Goal: Information Seeking & Learning: Compare options

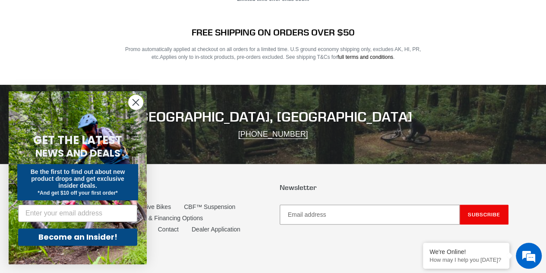
scroll to position [1696, 0]
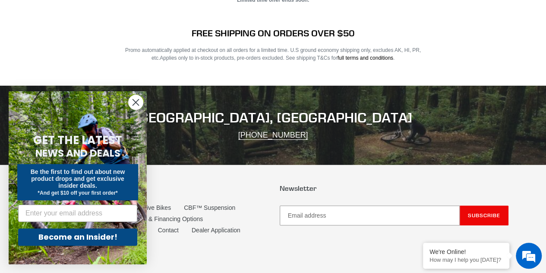
click at [135, 99] on circle "Close dialog" at bounding box center [136, 102] width 14 height 14
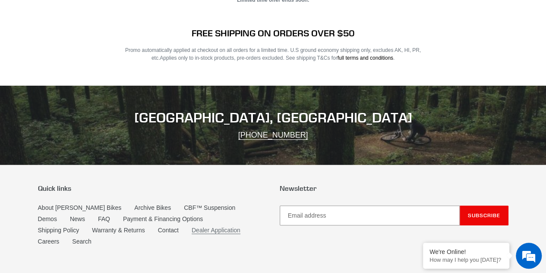
click at [192, 226] on link "Dealer Application" at bounding box center [216, 229] width 49 height 7
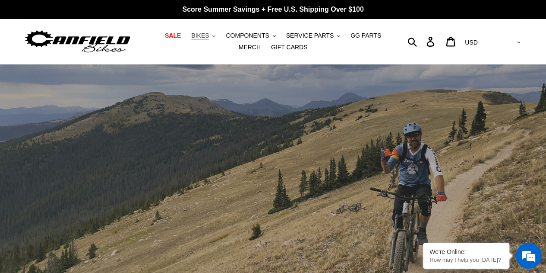
click at [197, 35] on span "BIKES" at bounding box center [200, 35] width 18 height 7
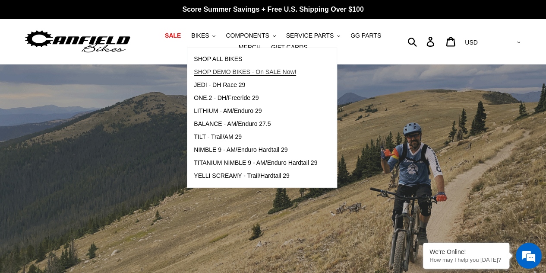
click at [211, 68] on span "SHOP DEMO BIKES - On SALE Now!" at bounding box center [245, 71] width 102 height 7
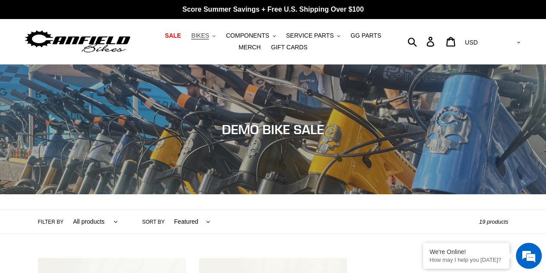
click at [196, 34] on span "BIKES" at bounding box center [200, 35] width 18 height 7
click at [238, 30] on button "COMPONENTS .cls-1{fill:#231f20}" at bounding box center [251, 36] width 58 height 12
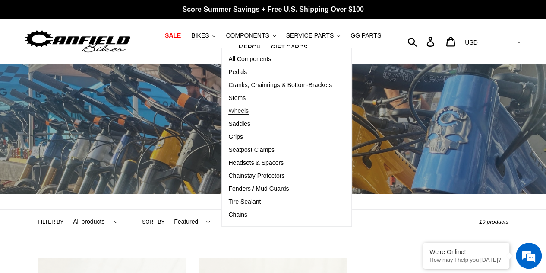
click at [232, 117] on link "Wheels" at bounding box center [280, 111] width 117 height 13
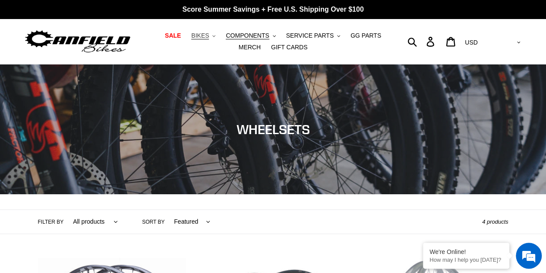
click at [193, 38] on span "BIKES" at bounding box center [200, 35] width 18 height 7
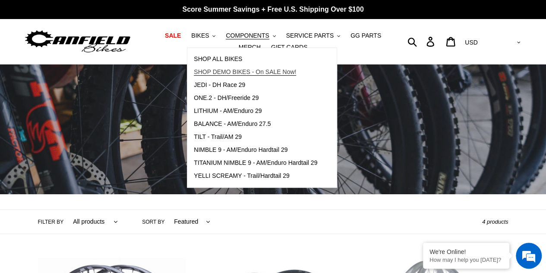
click at [214, 72] on span "SHOP DEMO BIKES - On SALE Now!" at bounding box center [245, 71] width 102 height 7
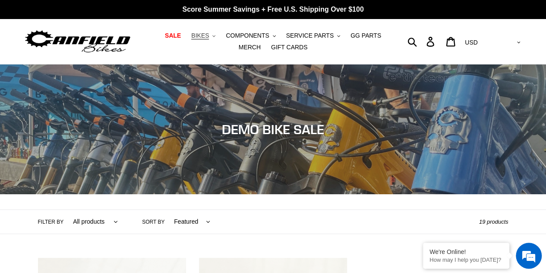
click at [194, 38] on span "BIKES" at bounding box center [200, 35] width 18 height 7
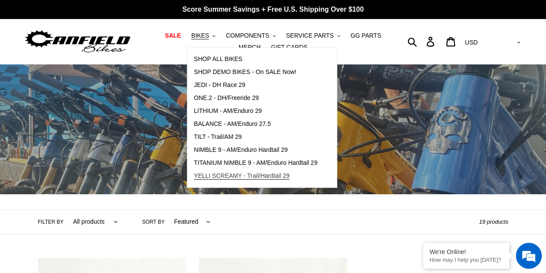
click at [233, 176] on span "YELLI SCREAMY - Trail/Hardtail 29" at bounding box center [242, 175] width 96 height 7
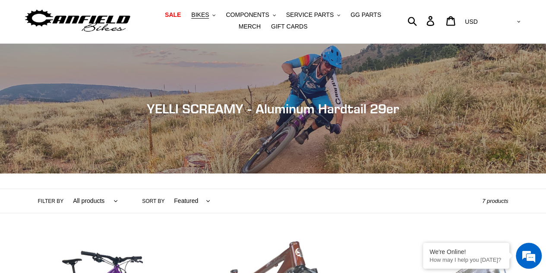
scroll to position [20, 0]
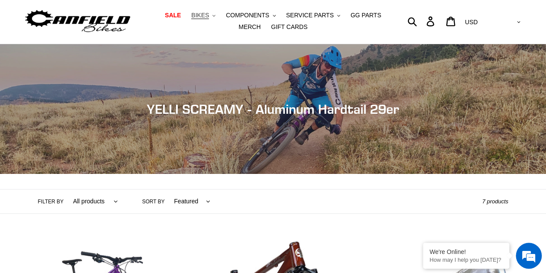
click at [194, 17] on span "BIKES" at bounding box center [200, 15] width 18 height 7
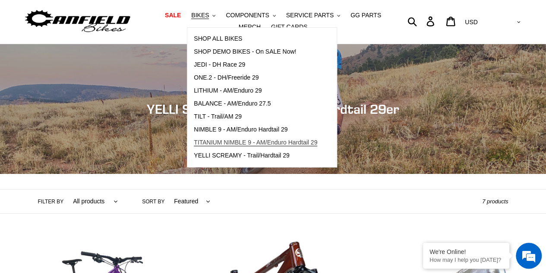
click at [217, 142] on span "TITANIUM NIMBLE 9 - AM/Enduro Hardtail 29" at bounding box center [256, 142] width 124 height 7
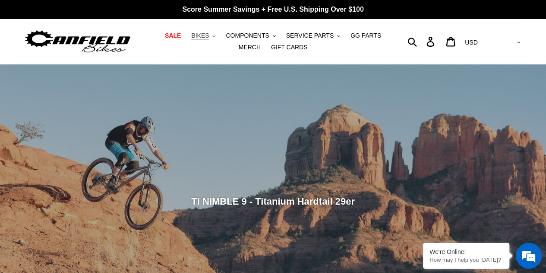
click at [195, 38] on span "BIKES" at bounding box center [200, 35] width 18 height 7
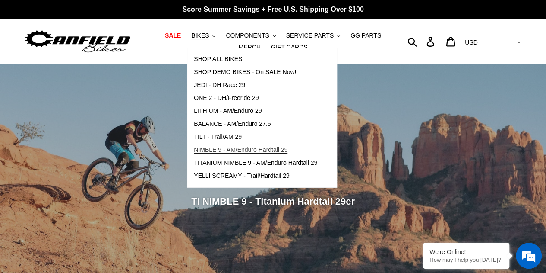
click at [218, 151] on span "NIMBLE 9 - AM/Enduro Hardtail 29" at bounding box center [241, 149] width 94 height 7
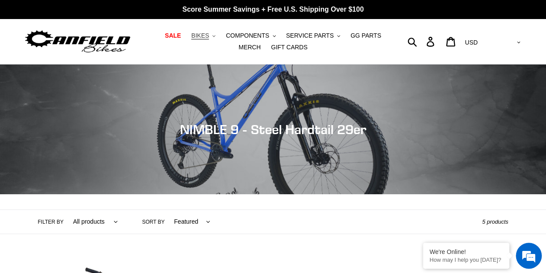
click at [198, 36] on span "BIKES" at bounding box center [200, 35] width 18 height 7
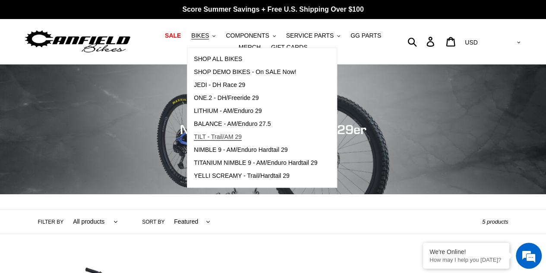
click at [220, 135] on span "TILT - Trail/AM 29" at bounding box center [218, 136] width 48 height 7
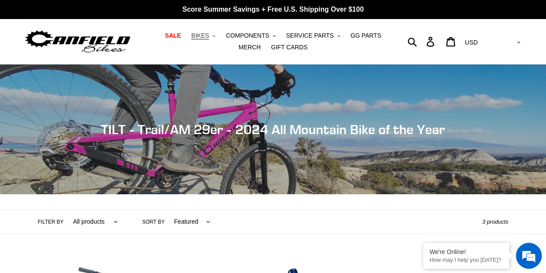
click at [192, 35] on span "BIKES" at bounding box center [200, 35] width 18 height 7
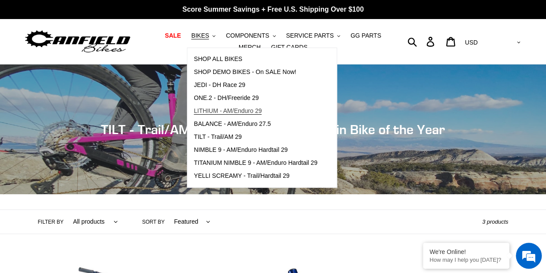
click at [231, 111] on span "LITHIUM - AM/Enduro 29" at bounding box center [228, 110] width 68 height 7
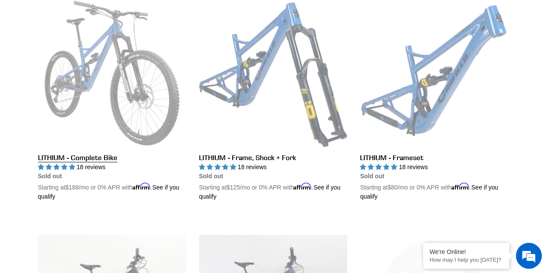
click at [88, 157] on link "LITHIUM - Complete Bike" at bounding box center [112, 100] width 148 height 202
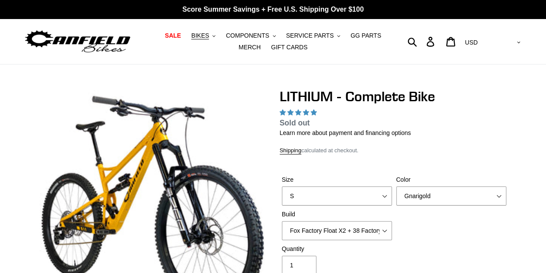
select select "highest-rating"
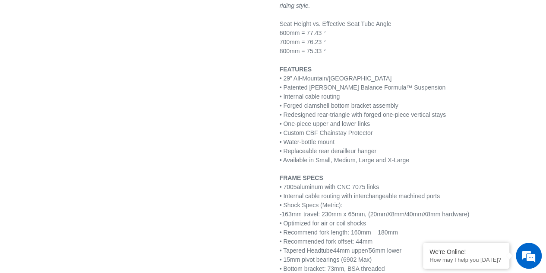
scroll to position [1237, 0]
